Goal: Transaction & Acquisition: Download file/media

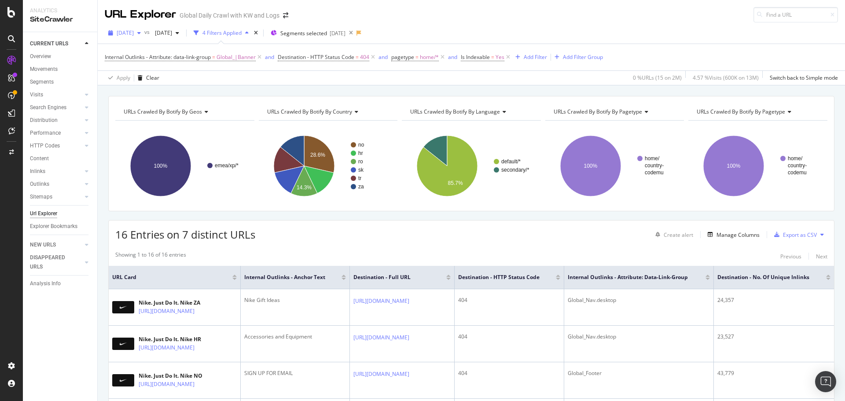
click at [133, 35] on span "[DATE]" at bounding box center [125, 32] width 17 height 7
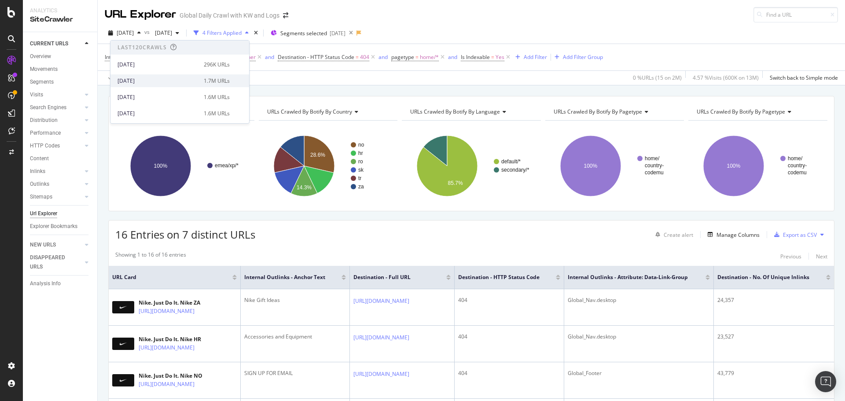
click at [153, 81] on div "[DATE]" at bounding box center [158, 81] width 81 height 8
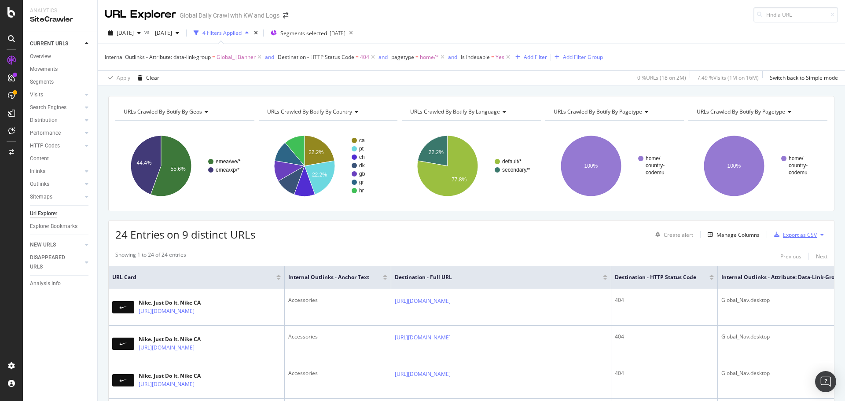
click at [794, 235] on div "Export as CSV" at bounding box center [800, 234] width 34 height 7
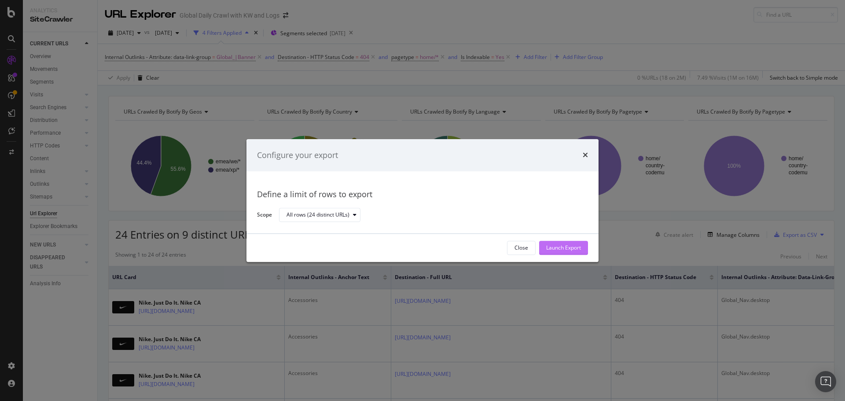
click at [578, 248] on div "Launch Export" at bounding box center [563, 247] width 35 height 7
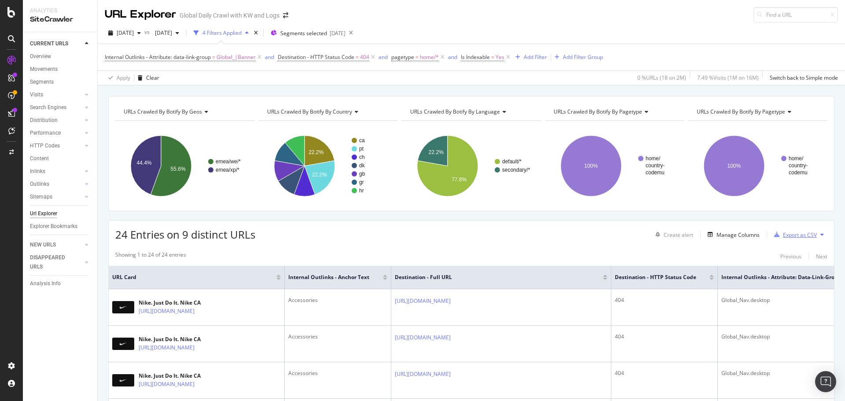
click at [794, 236] on div "Export as CSV" at bounding box center [800, 234] width 34 height 7
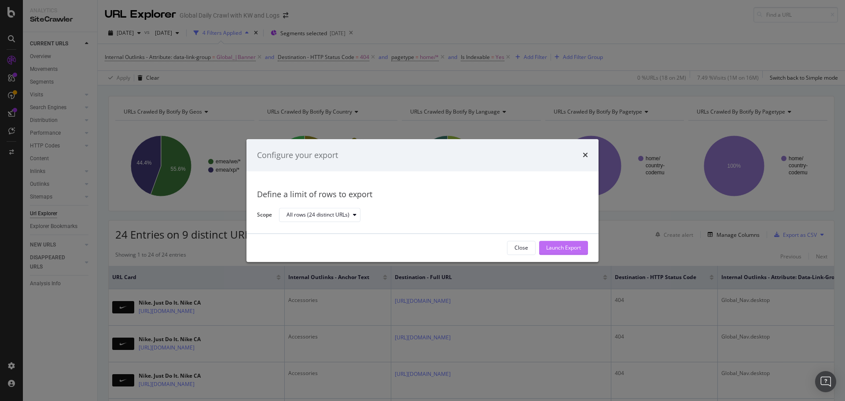
click at [562, 252] on div "Launch Export" at bounding box center [563, 247] width 35 height 13
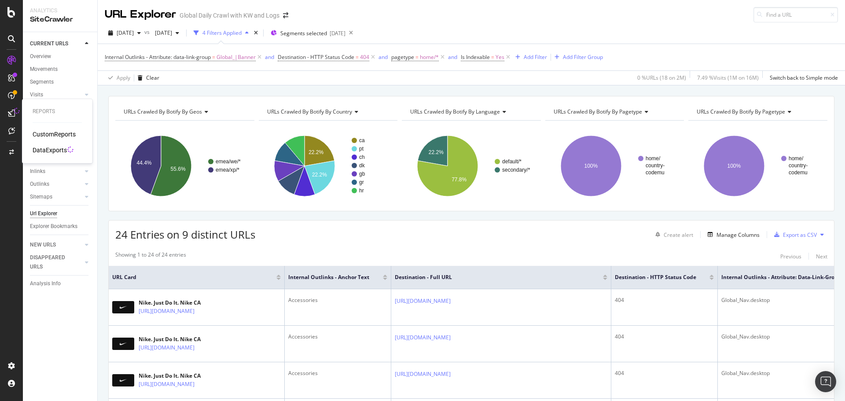
click at [52, 151] on div "DataExports" at bounding box center [50, 150] width 34 height 9
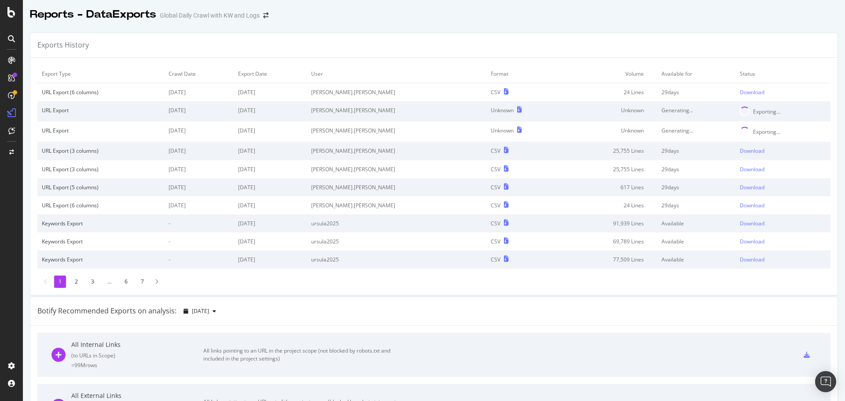
click at [761, 20] on div "Reports - DataExports Global Daily Crawl with KW and Logs" at bounding box center [434, 11] width 822 height 22
click at [740, 93] on div "Download" at bounding box center [752, 91] width 25 height 7
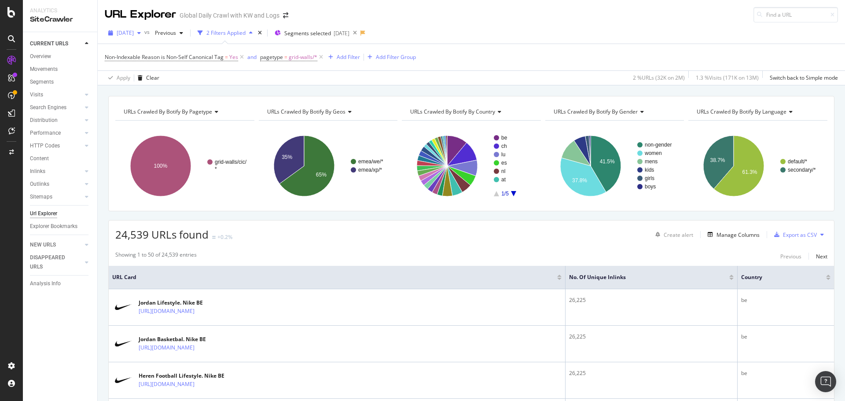
click at [141, 32] on icon "button" at bounding box center [139, 32] width 4 height 5
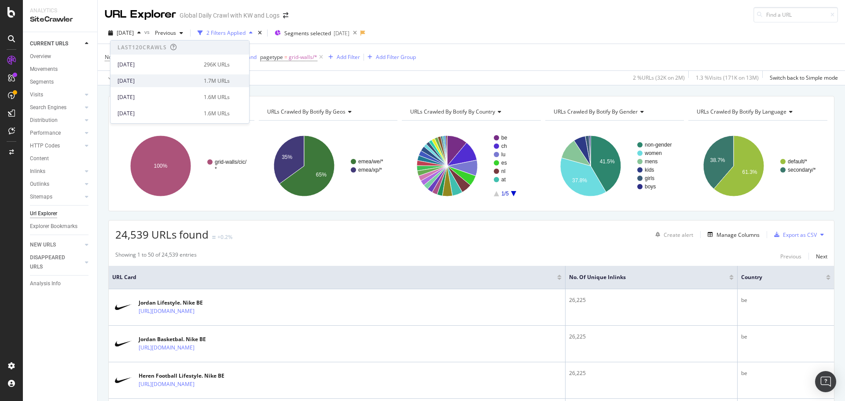
click at [151, 78] on div "[DATE]" at bounding box center [158, 81] width 81 height 8
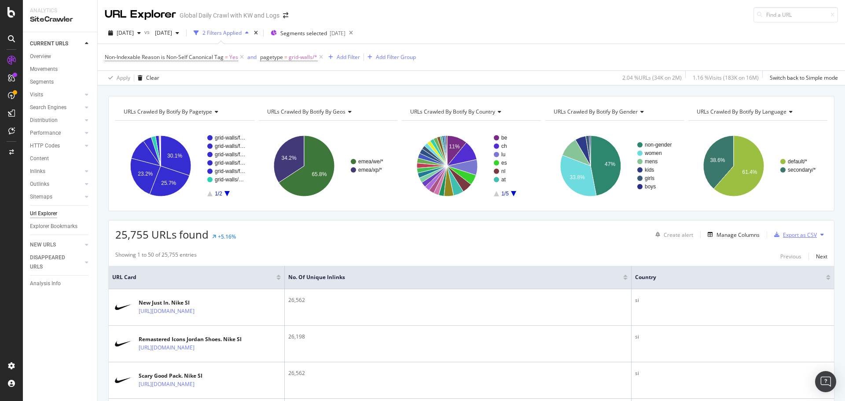
click at [798, 238] on div "Export as CSV" at bounding box center [800, 234] width 34 height 7
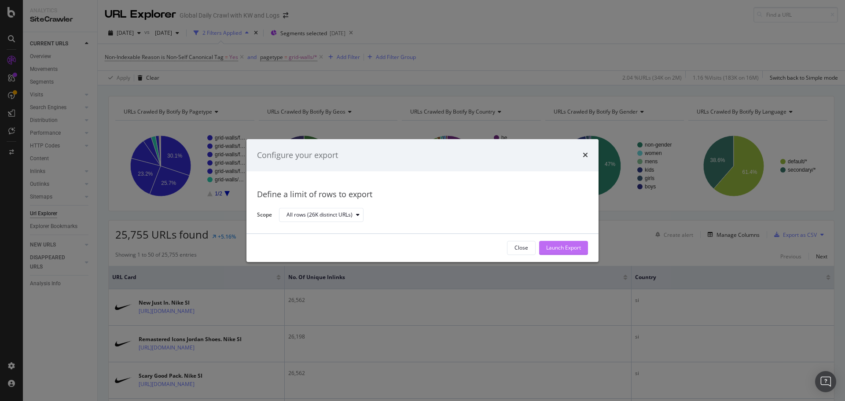
click at [563, 245] on div "Launch Export" at bounding box center [563, 247] width 35 height 7
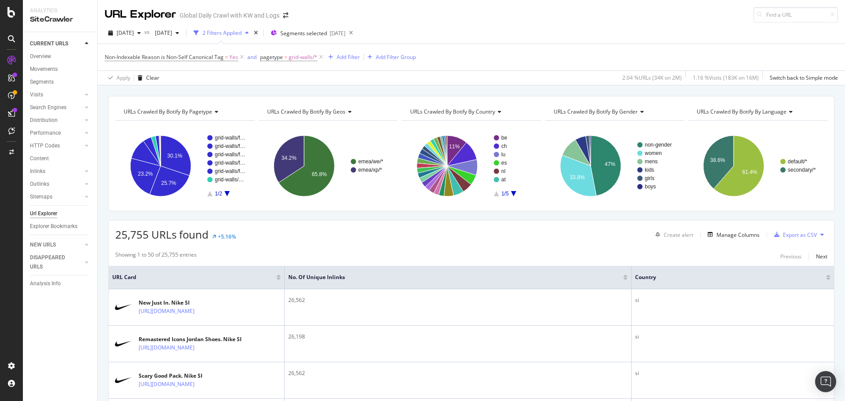
click at [440, 27] on div "[DATE] vs [DATE] 2 Filters Applied Segments selected [DATE]" at bounding box center [471, 35] width 747 height 18
click at [787, 235] on div "Export as CSV" at bounding box center [800, 234] width 34 height 7
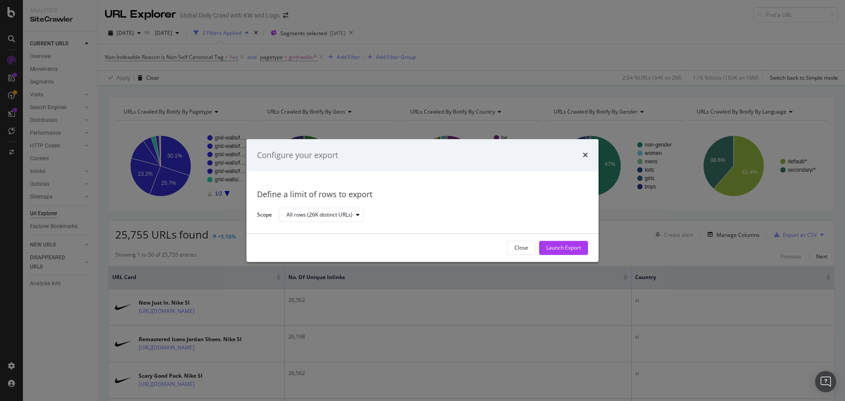
click at [559, 243] on div "Launch Export" at bounding box center [563, 247] width 35 height 13
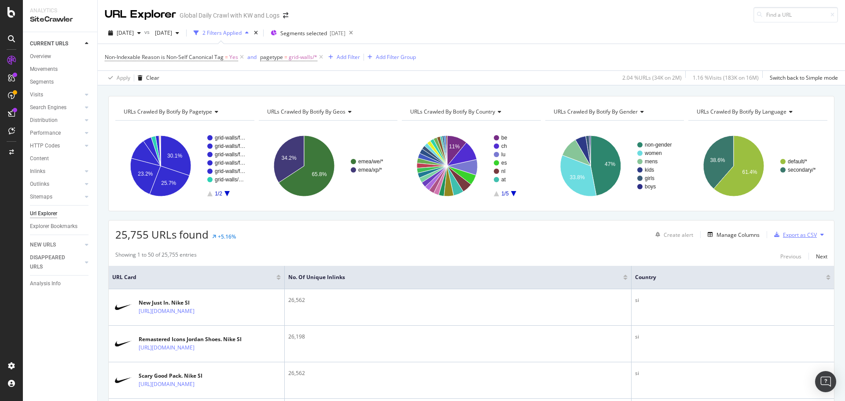
click at [791, 235] on div "Export as CSV" at bounding box center [800, 234] width 34 height 7
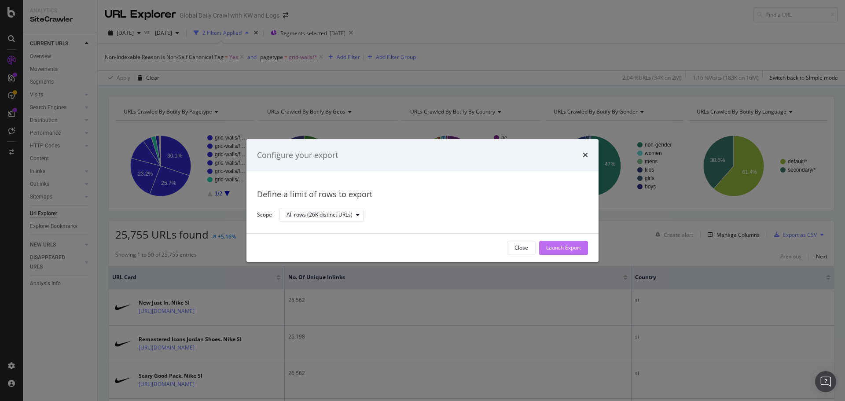
click at [571, 248] on div "Launch Export" at bounding box center [563, 247] width 35 height 7
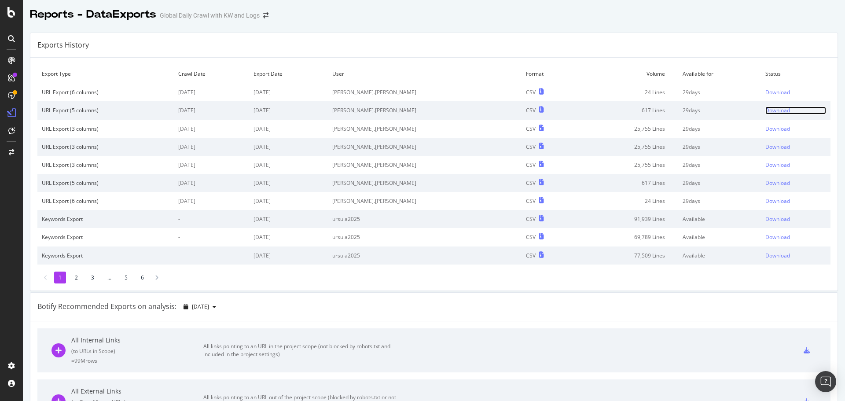
click at [765, 113] on div "Download" at bounding box center [777, 110] width 25 height 7
click at [765, 128] on div "Download" at bounding box center [777, 128] width 25 height 7
